Goal: Task Accomplishment & Management: Complete application form

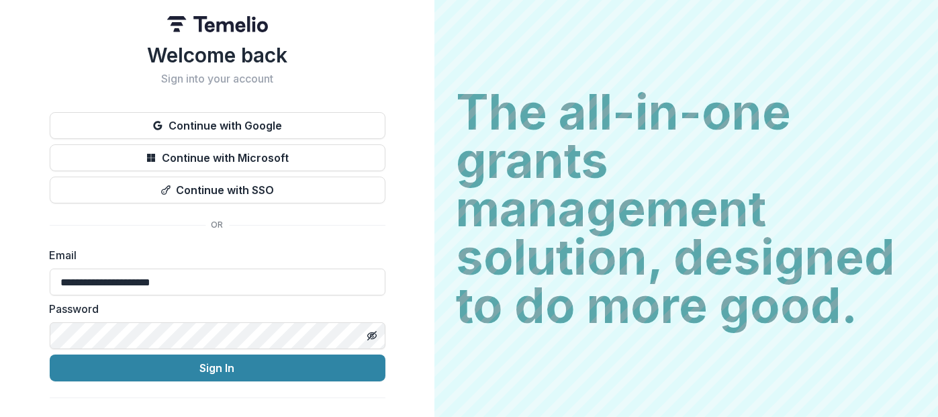
click at [204, 362] on button "Sign In" at bounding box center [218, 367] width 336 height 27
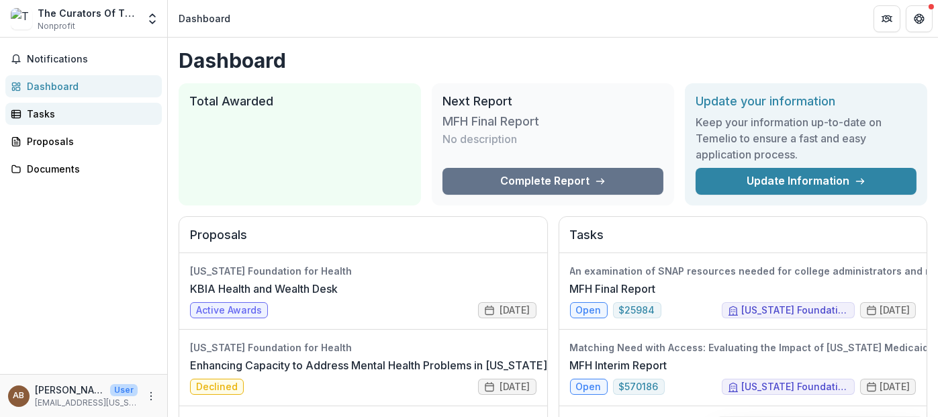
click at [39, 115] on div "Tasks" at bounding box center [89, 114] width 124 height 14
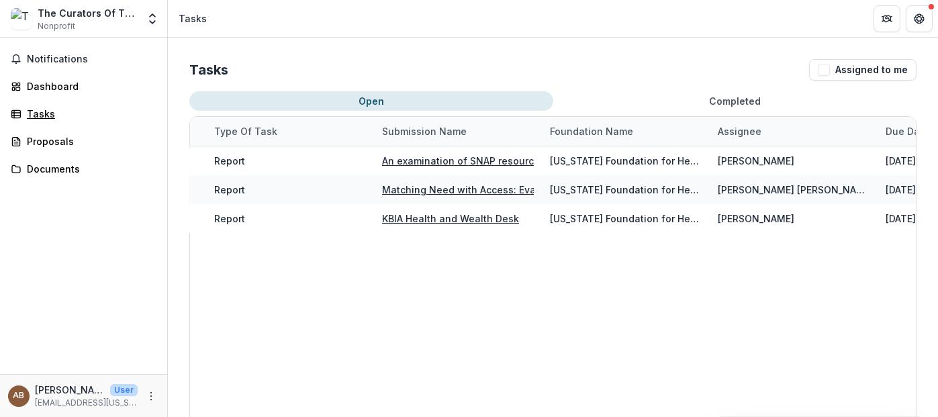
scroll to position [0, 170]
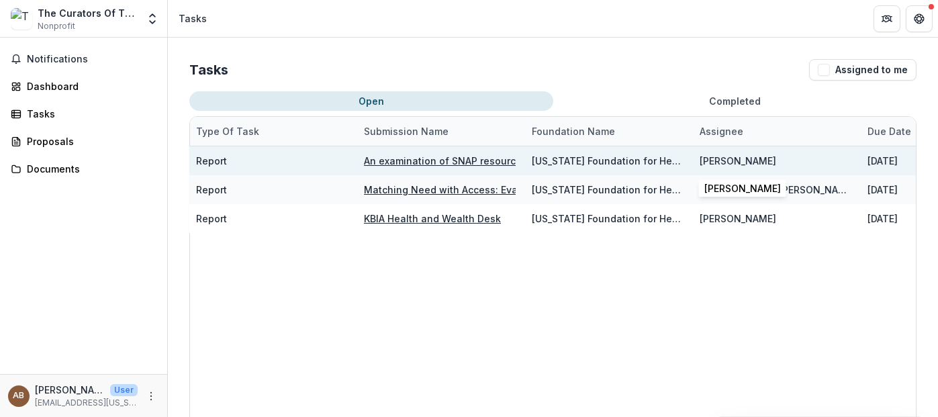
drag, startPoint x: 787, startPoint y: 160, endPoint x: 700, endPoint y: 162, distance: 87.3
click at [700, 162] on div "[PERSON_NAME]" at bounding box center [776, 160] width 152 height 29
copy div "[PERSON_NAME]"
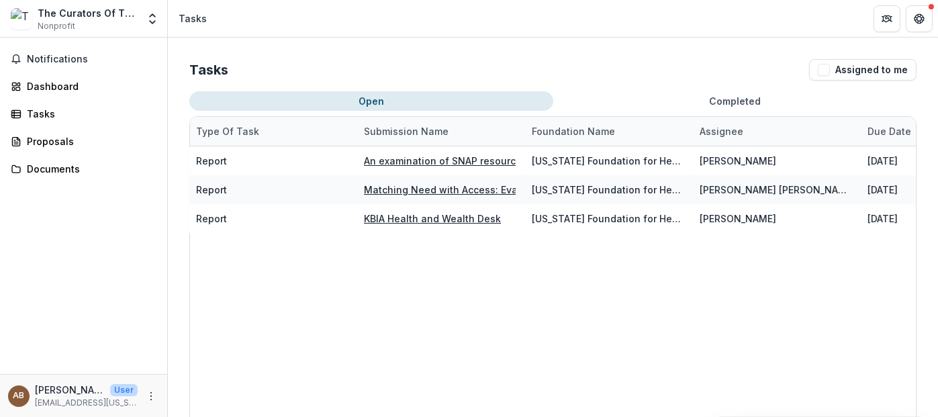
click at [689, 287] on div "MFH Final Report Report An examination of SNAP resources needed for college adm…" at bounding box center [523, 332] width 1007 height 372
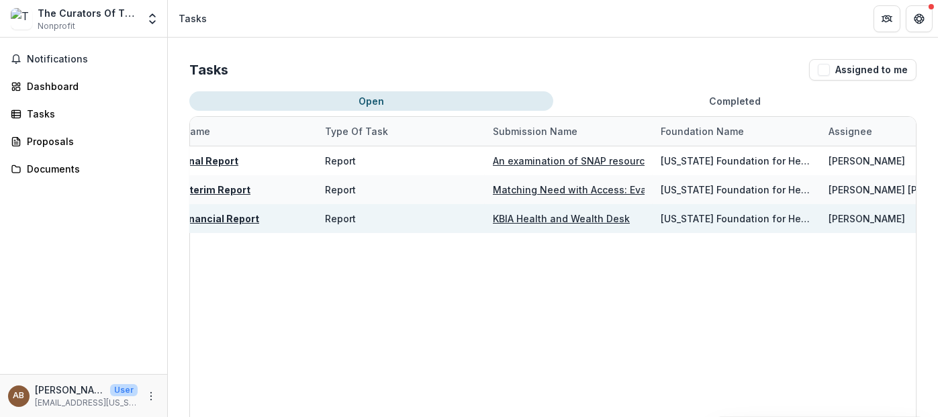
scroll to position [0, 0]
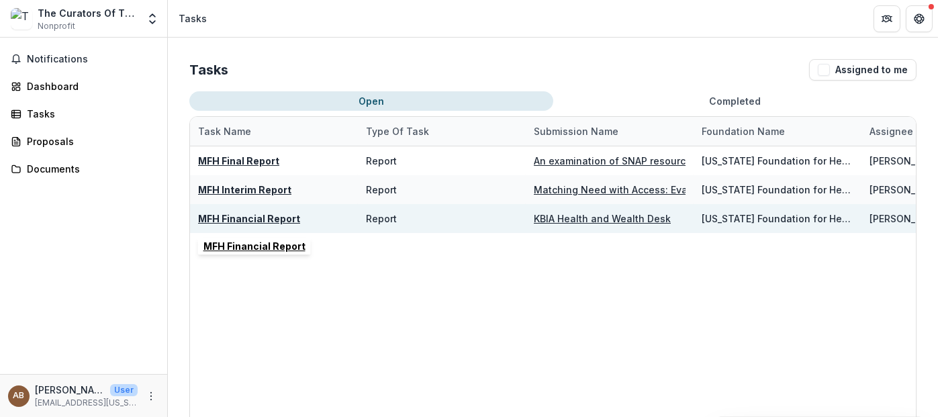
click at [227, 220] on u "MFH Financial Report" at bounding box center [249, 218] width 102 height 11
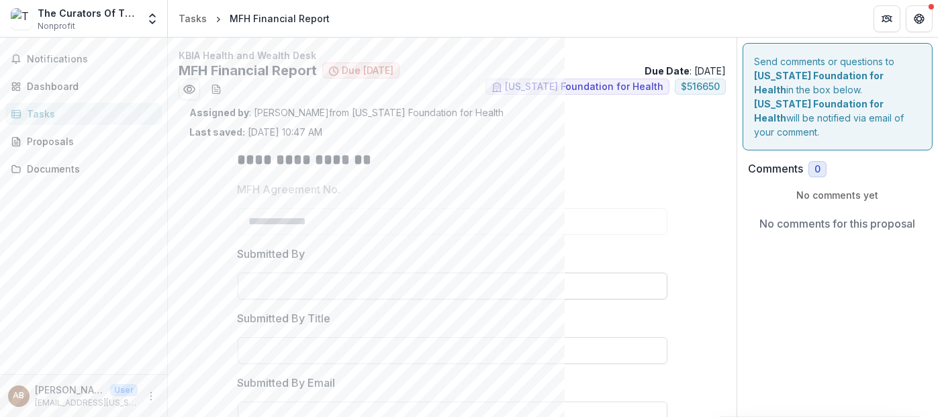
click at [329, 279] on input "Submitted By" at bounding box center [453, 286] width 430 height 27
type input "**********"
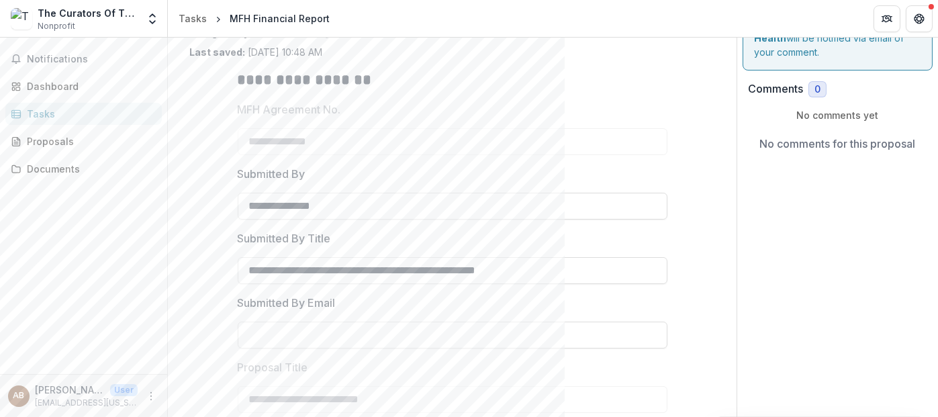
scroll to position [81, 0]
type input "**********"
type input "*"
type input "**********"
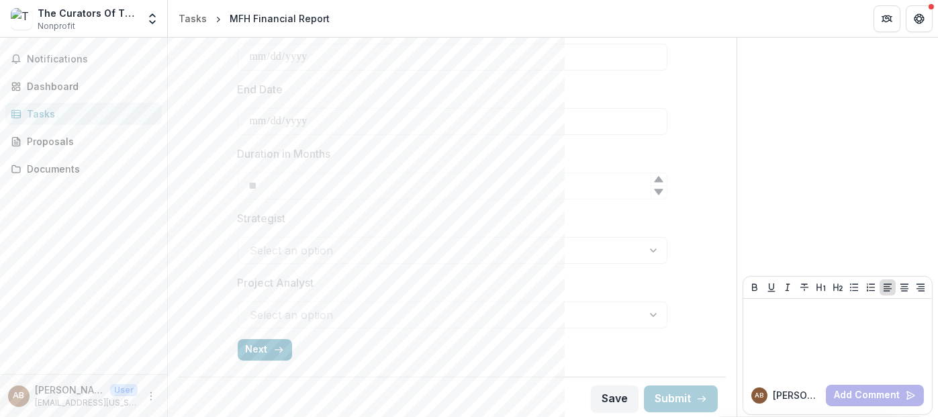
scroll to position [553, 0]
click at [257, 343] on button "Next" at bounding box center [265, 347] width 54 height 21
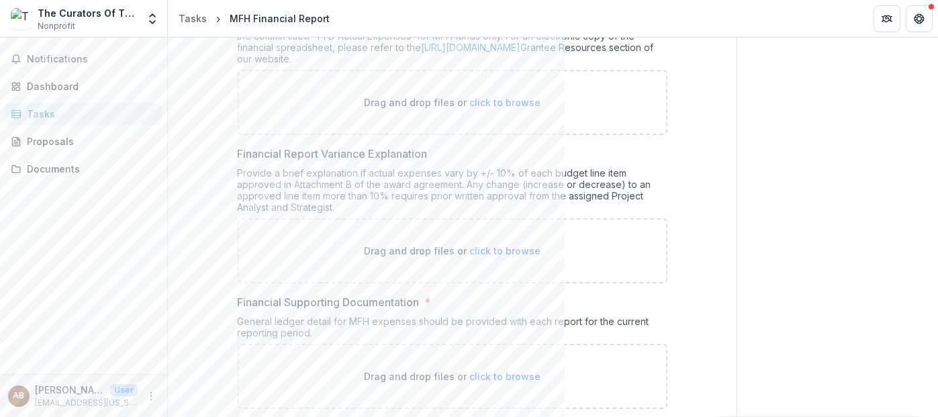
scroll to position [360, 0]
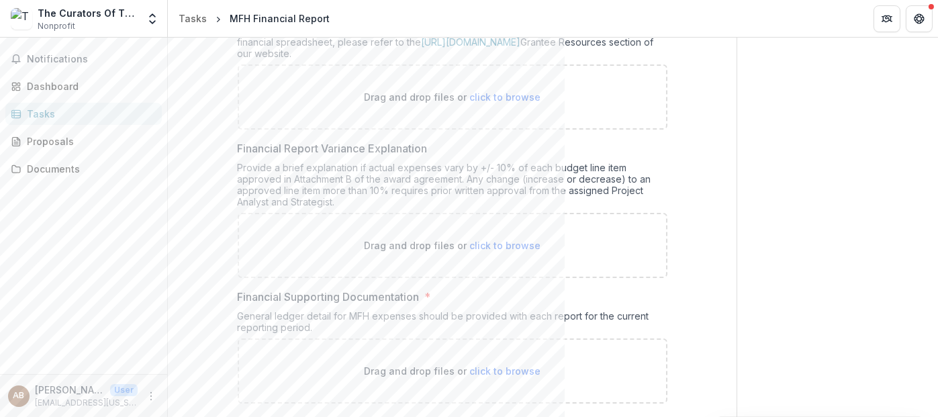
click at [200, 155] on div "**********" at bounding box center [452, 215] width 526 height 873
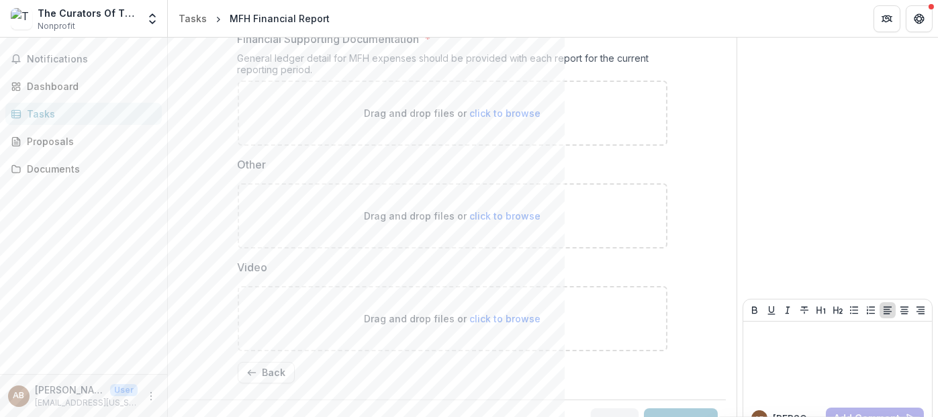
scroll to position [642, 0]
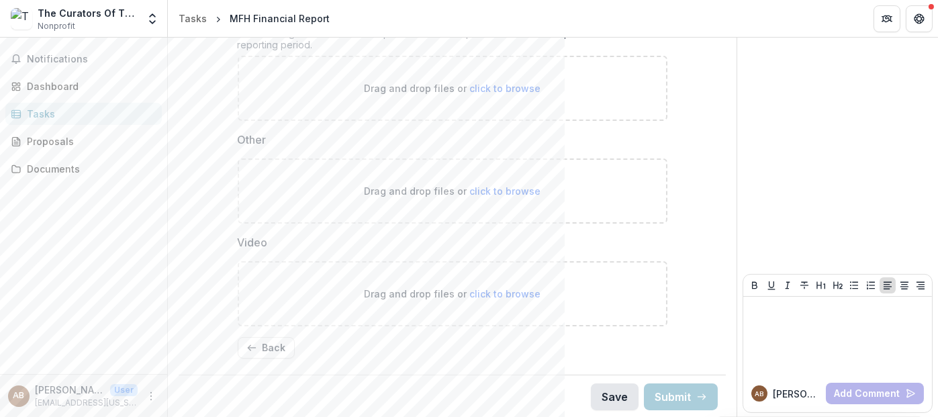
click at [601, 395] on button "Save" at bounding box center [615, 396] width 48 height 27
